Goal: Navigation & Orientation: Find specific page/section

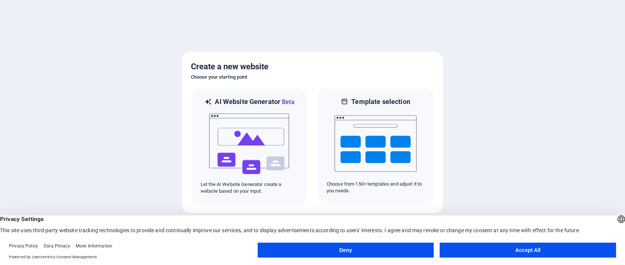
click at [508, 250] on button "Accept All" at bounding box center [527, 250] width 176 height 15
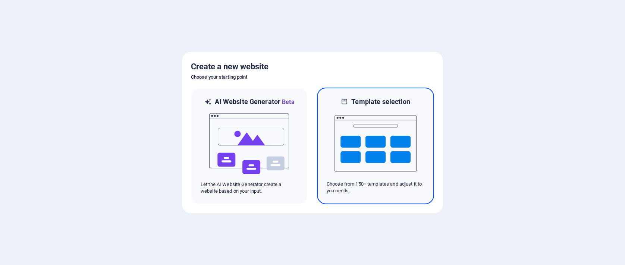
click at [368, 149] on img at bounding box center [375, 143] width 82 height 75
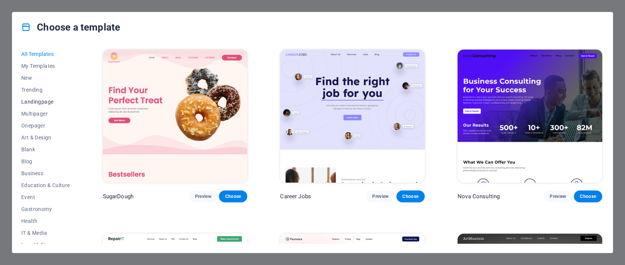
click at [49, 102] on span "Landingpage" at bounding box center [45, 102] width 49 height 6
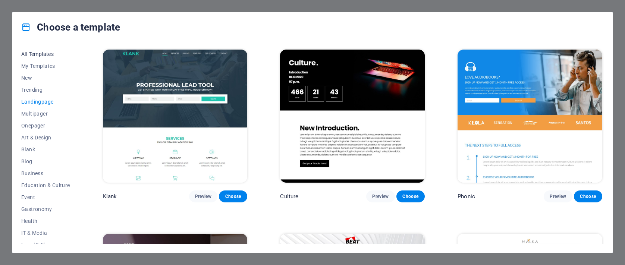
click at [42, 54] on span "All Templates" at bounding box center [45, 54] width 49 height 6
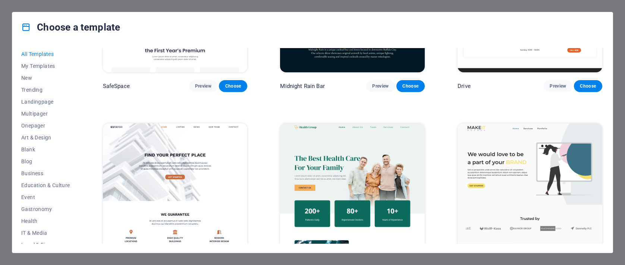
scroll to position [1770, 0]
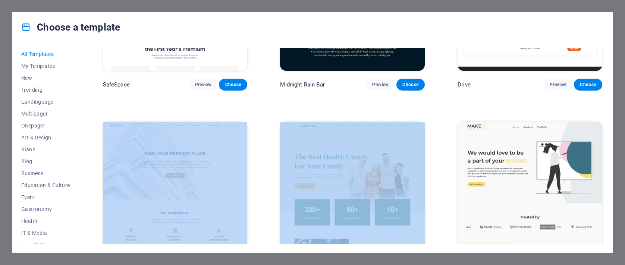
drag, startPoint x: 603, startPoint y: 86, endPoint x: 603, endPoint y: 99, distance: 13.0
click at [603, 99] on div "All Templates My Templates New Trending Landingpage Multipager Onepager Art & D…" at bounding box center [312, 147] width 600 height 211
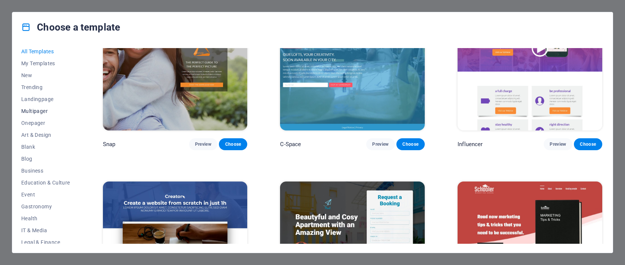
scroll to position [3, 0]
click at [38, 121] on span "Onepager" at bounding box center [45, 123] width 49 height 6
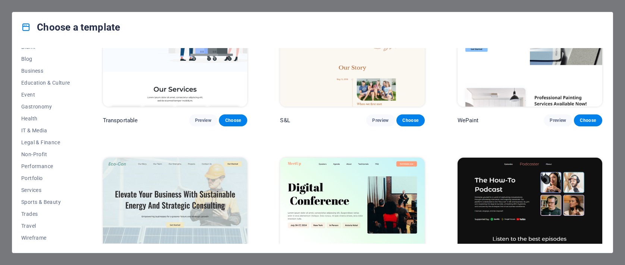
scroll to position [0, 0]
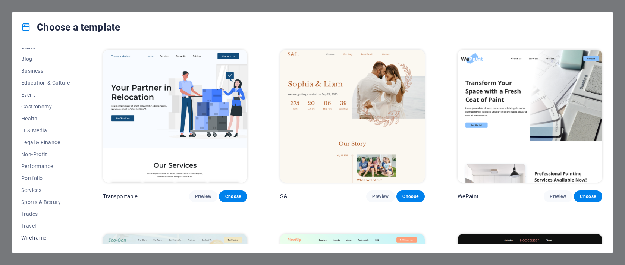
click at [38, 240] on span "Wireframe" at bounding box center [45, 238] width 49 height 6
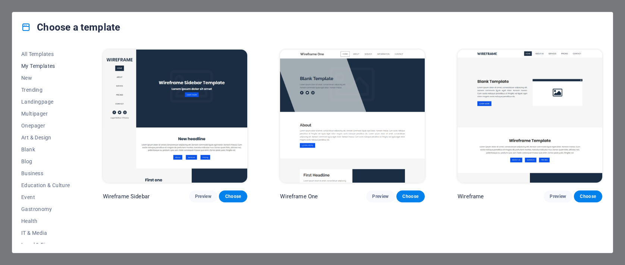
click at [39, 67] on span "My Templates" at bounding box center [45, 66] width 49 height 6
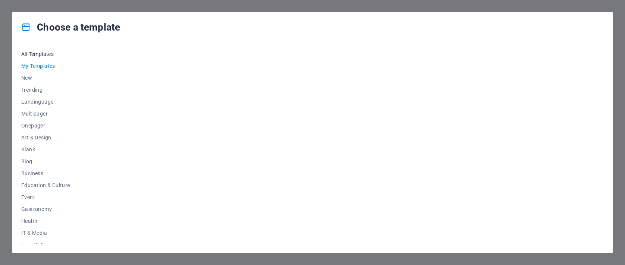
click at [41, 56] on span "All Templates" at bounding box center [45, 54] width 49 height 6
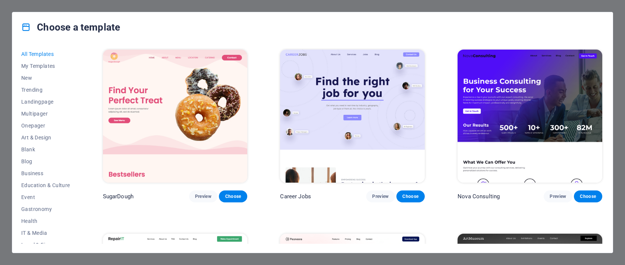
click at [225, 4] on div "Choose a template All Templates My Templates New Trending Landingpage Multipage…" at bounding box center [312, 132] width 625 height 265
click at [225, 5] on div "Choose a template All Templates My Templates New Trending Landingpage Multipage…" at bounding box center [312, 132] width 625 height 265
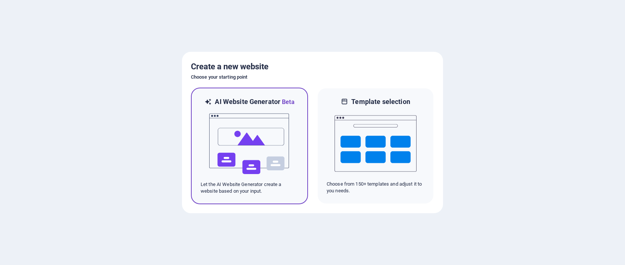
click at [263, 123] on img at bounding box center [249, 144] width 82 height 75
